Goal: Transaction & Acquisition: Subscribe to service/newsletter

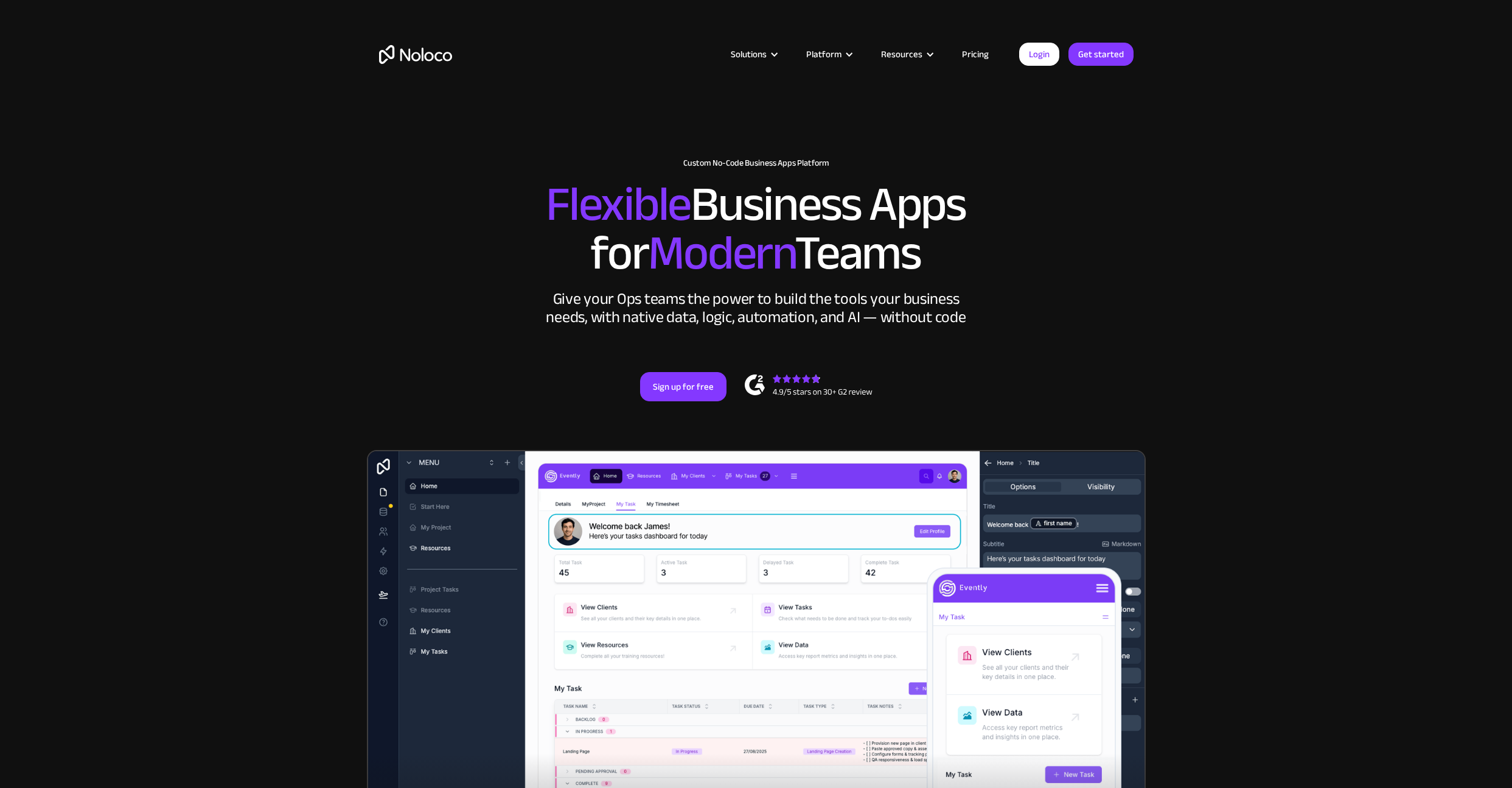
click at [980, 59] on link "Pricing" at bounding box center [976, 54] width 57 height 16
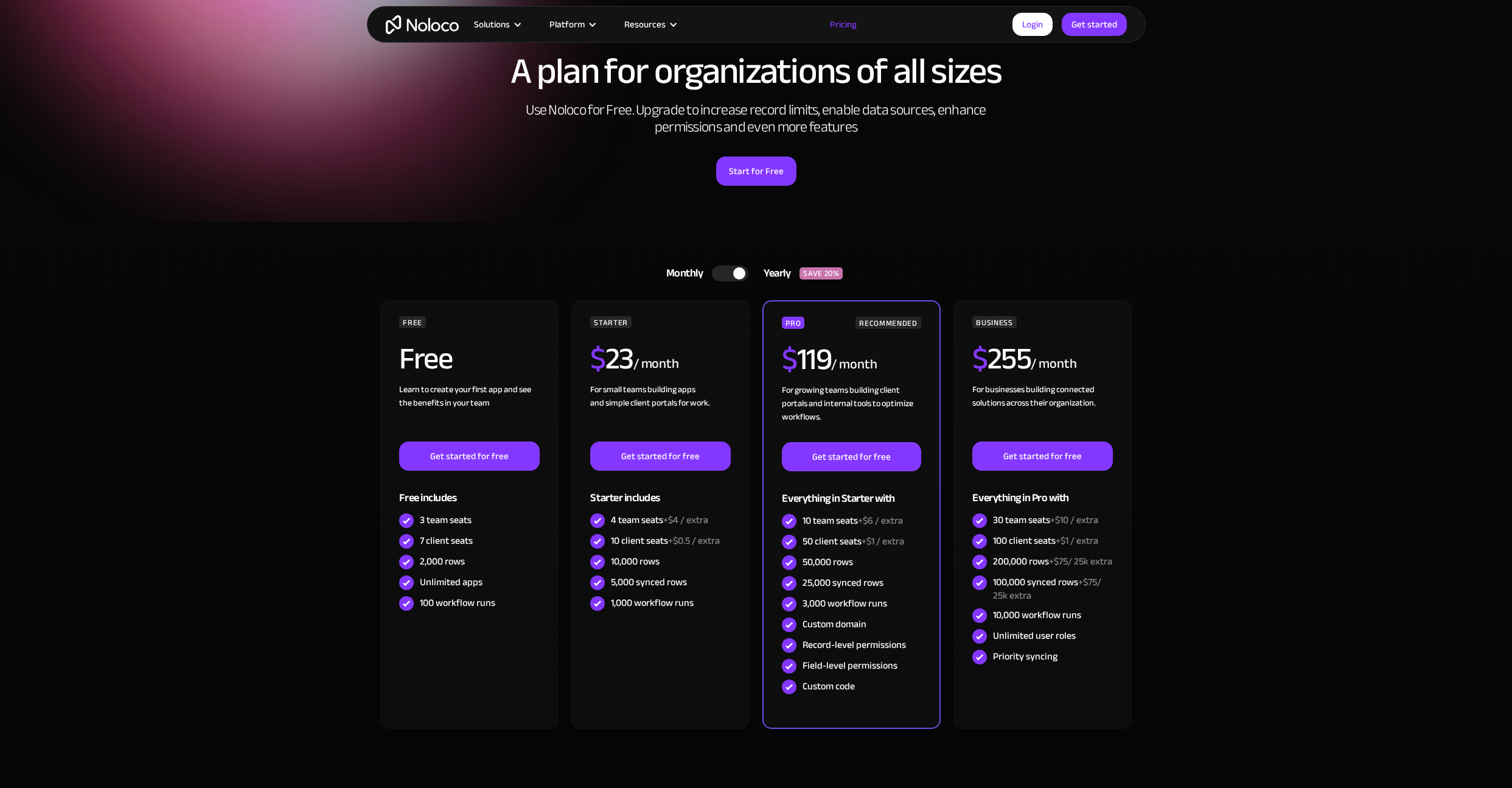
scroll to position [87, 0]
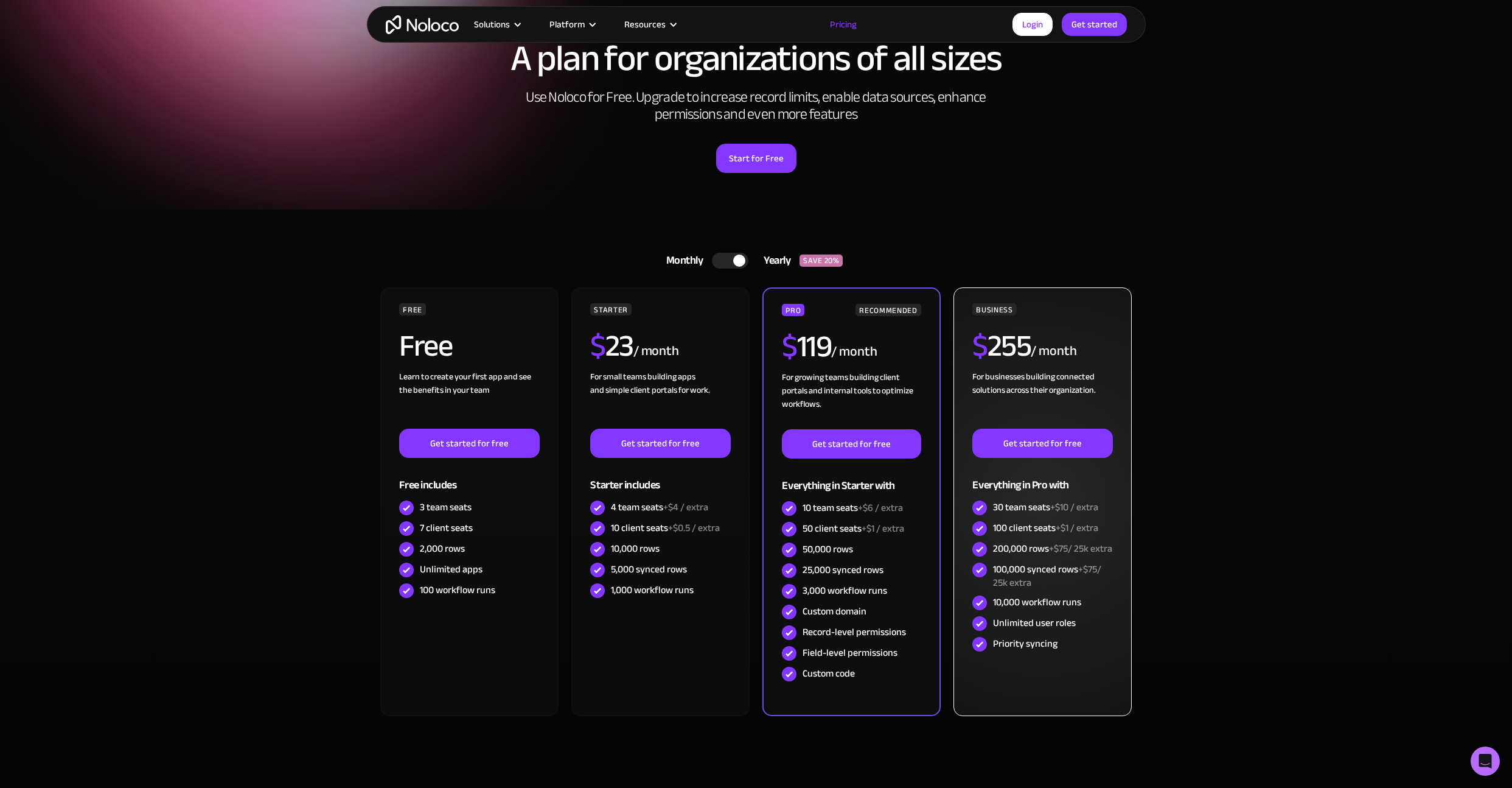
click at [1013, 343] on h2 "$ 255" at bounding box center [1002, 346] width 59 height 30
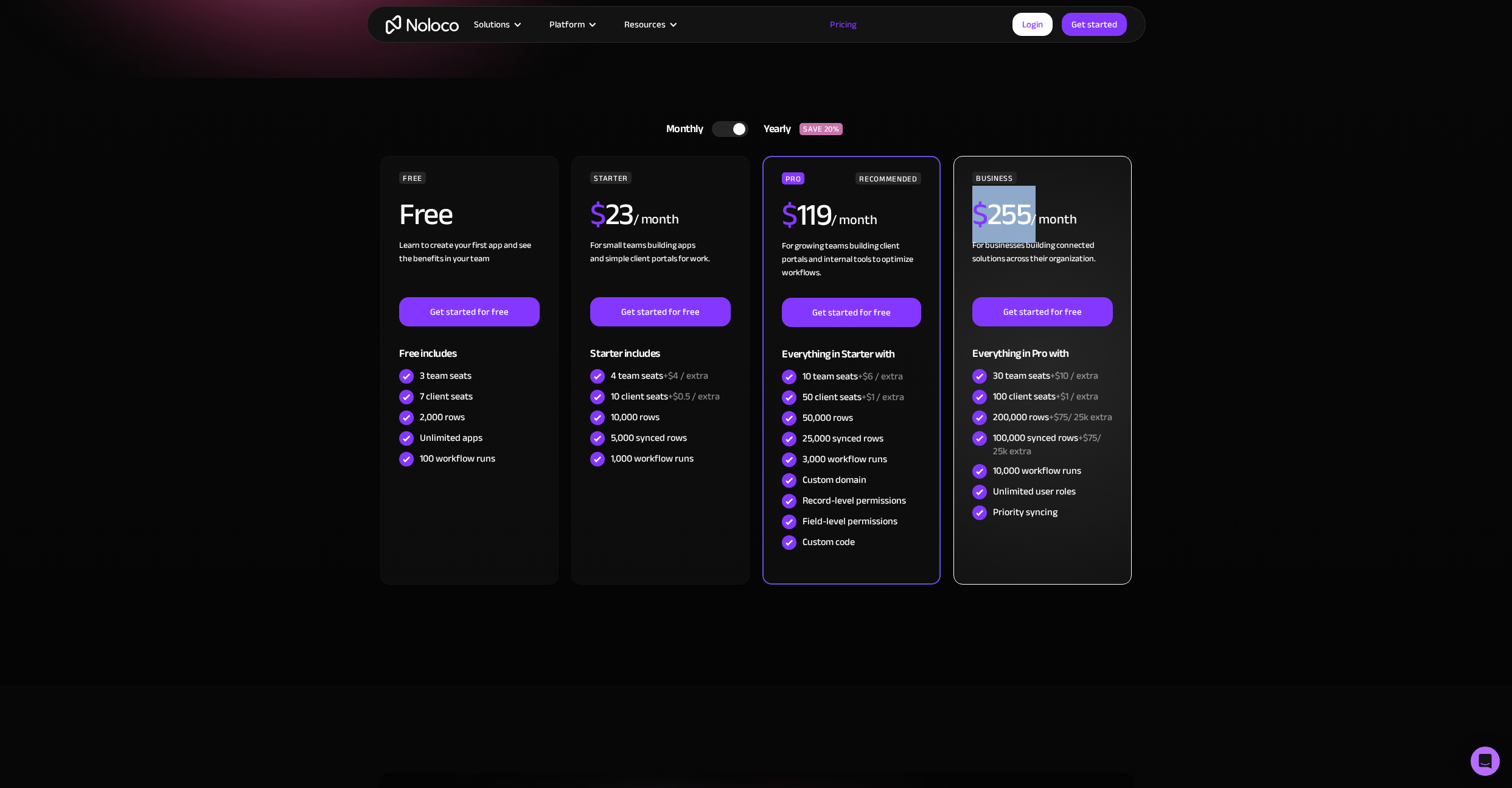
scroll to position [211, 0]
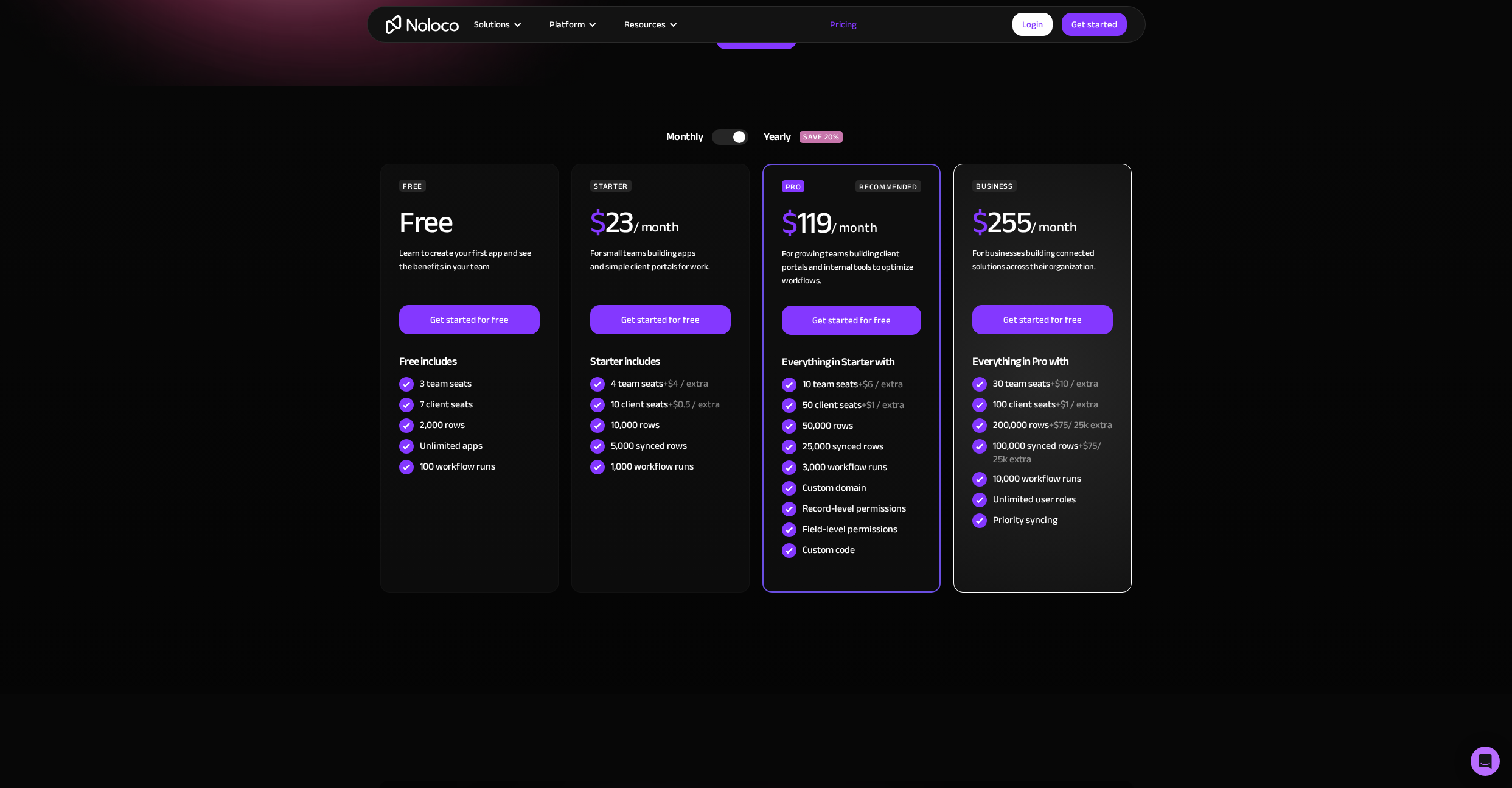
click at [1029, 402] on div "100 client seats +$1 / extra" at bounding box center [1045, 404] width 105 height 13
click at [1074, 404] on span "+$1 / extra" at bounding box center [1076, 403] width 43 height 18
drag, startPoint x: 1073, startPoint y: 403, endPoint x: 1066, endPoint y: 403, distance: 7.0
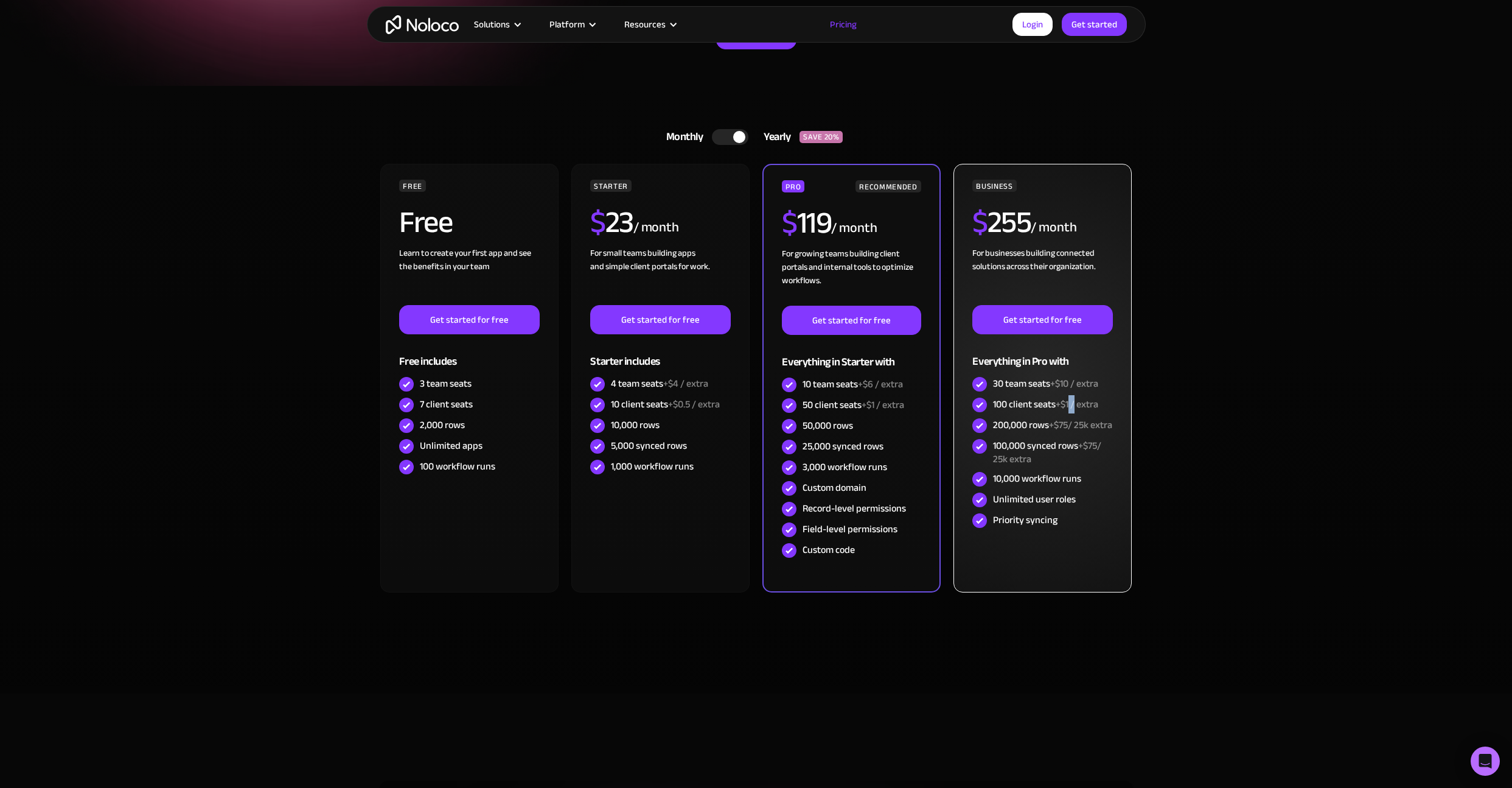
click at [1066, 403] on span "+$1 / extra" at bounding box center [1076, 403] width 43 height 18
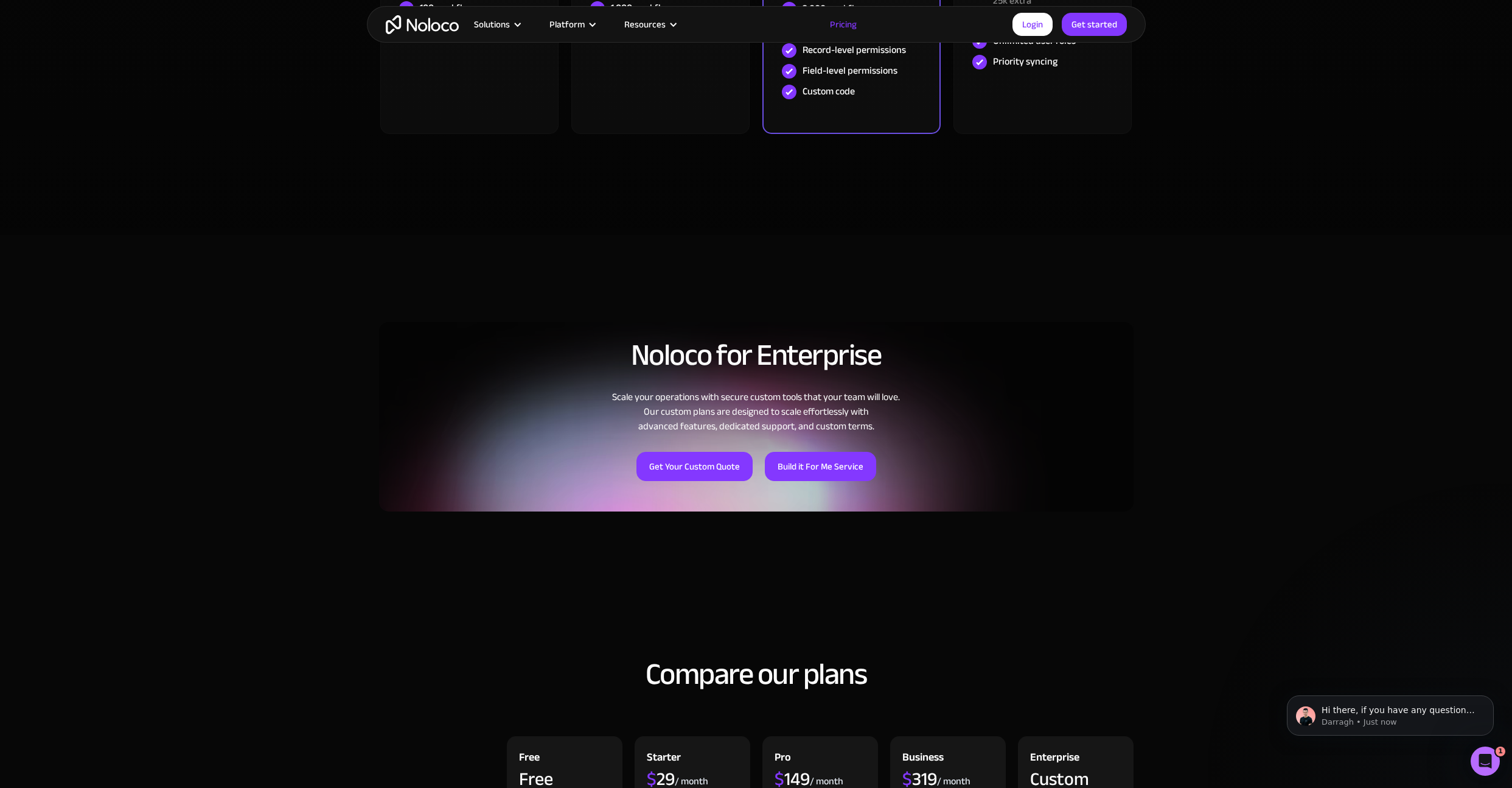
scroll to position [675, 0]
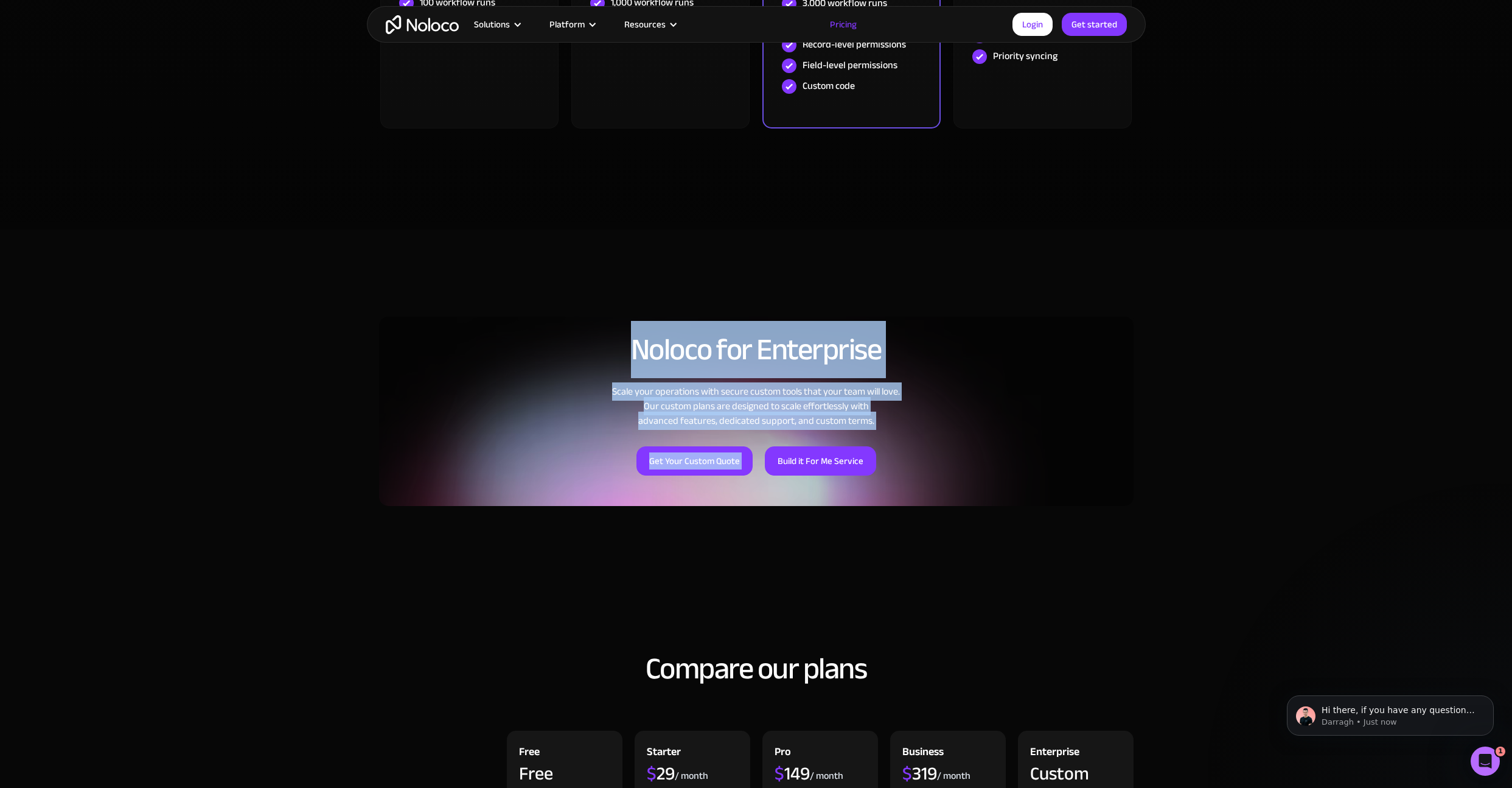
drag, startPoint x: 622, startPoint y: 356, endPoint x: 971, endPoint y: 437, distance: 358.3
click at [971, 437] on div "Noloco for Enterprise Scale your operations with secure custom tools that your …" at bounding box center [756, 404] width 755 height 203
click at [949, 450] on div "Get Your Custom Quote Build it For Me Service" at bounding box center [756, 452] width 755 height 47
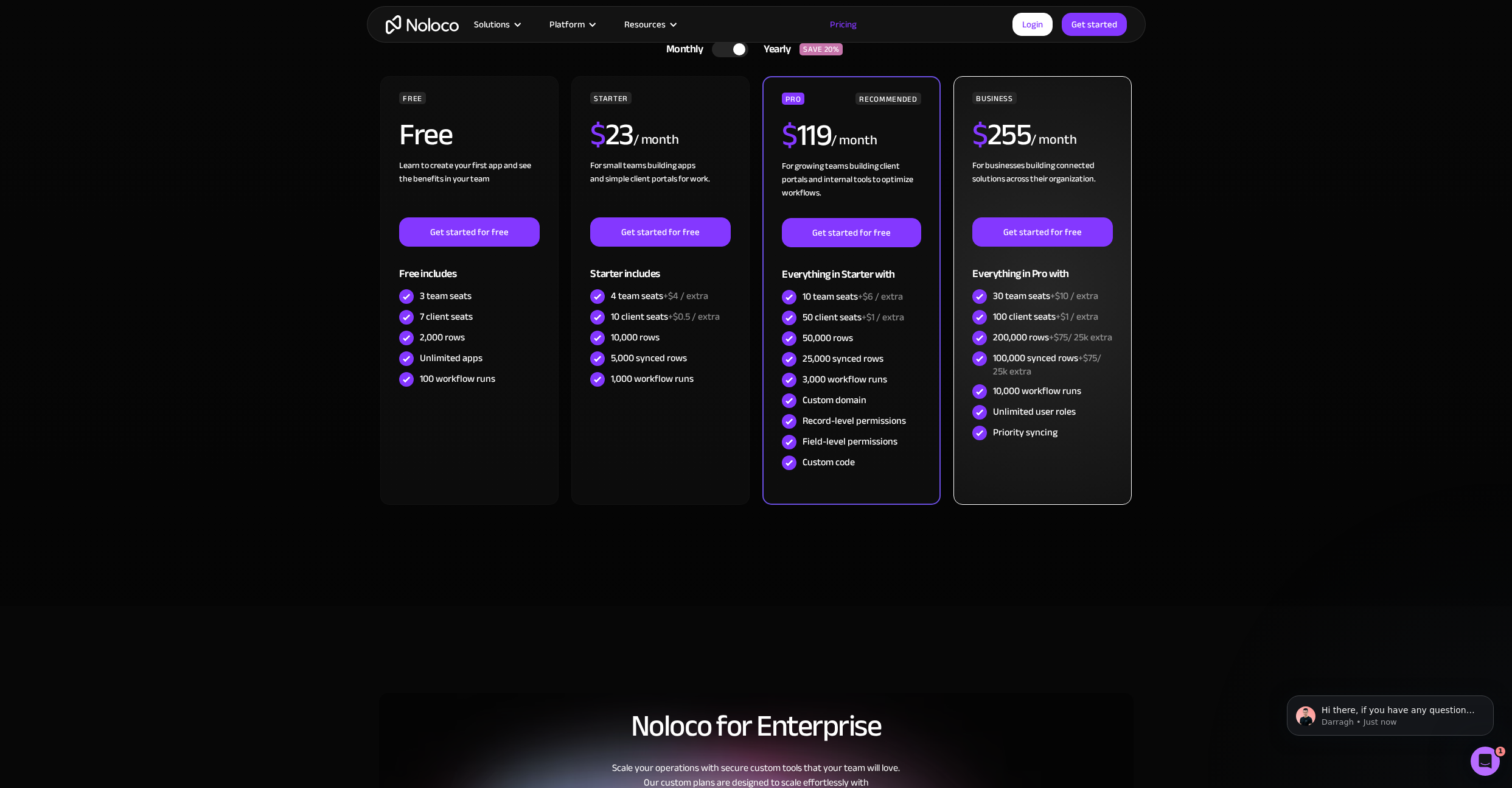
scroll to position [294, 0]
